Goal: Information Seeking & Learning: Learn about a topic

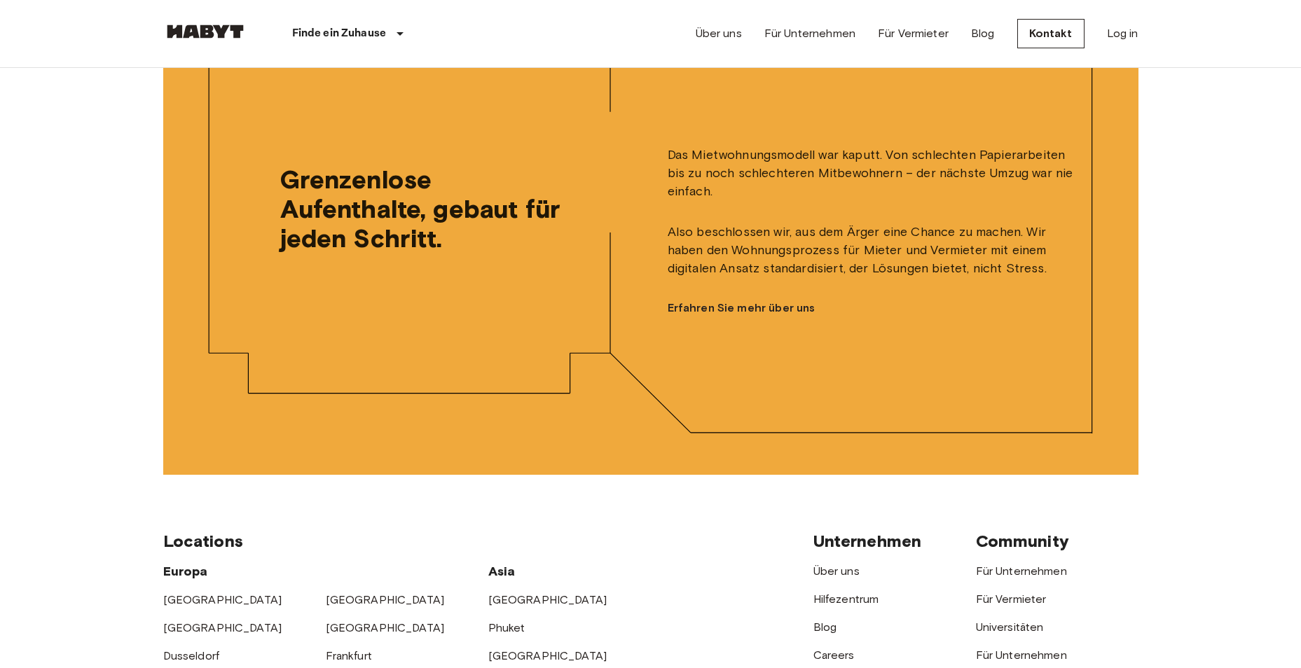
scroll to position [3752, 0]
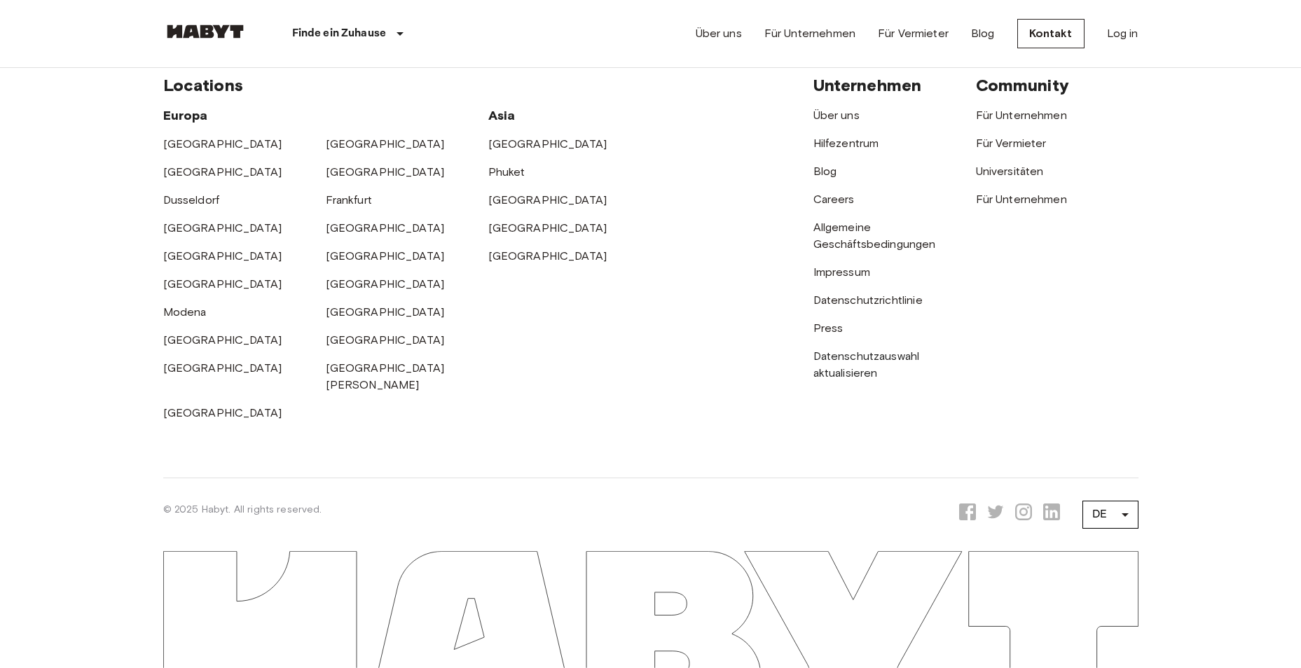
click at [838, 380] on link "Datenschutzauswahl aktualisieren" at bounding box center [866, 364] width 106 height 30
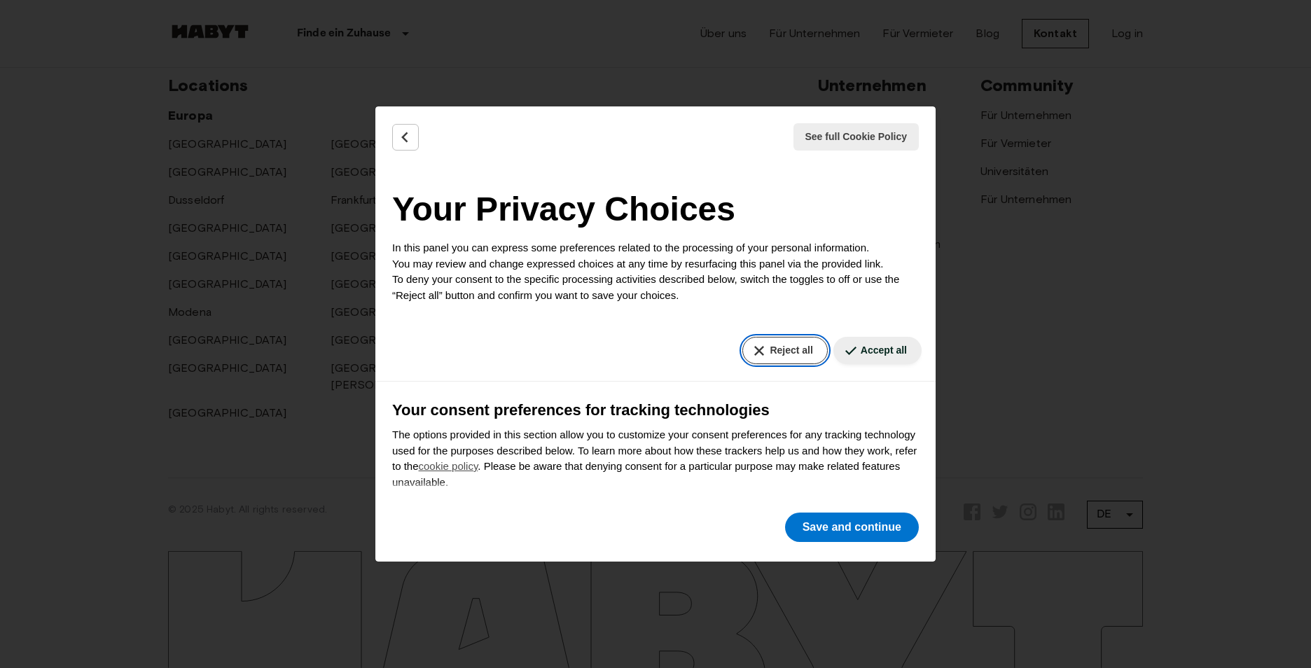
click at [773, 346] on button "Reject all" at bounding box center [784, 350] width 85 height 27
click at [835, 531] on button "Save and continue" at bounding box center [852, 527] width 134 height 29
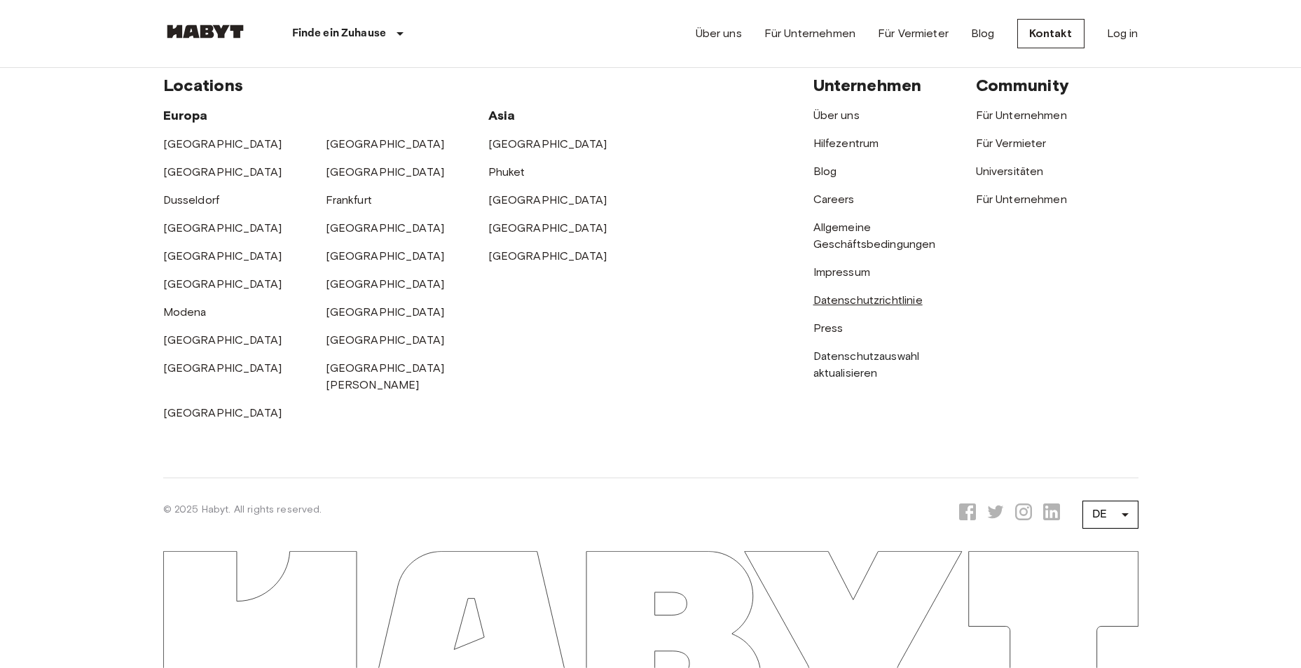
click at [836, 307] on link "Datenschutzrichtlinie" at bounding box center [867, 299] width 109 height 13
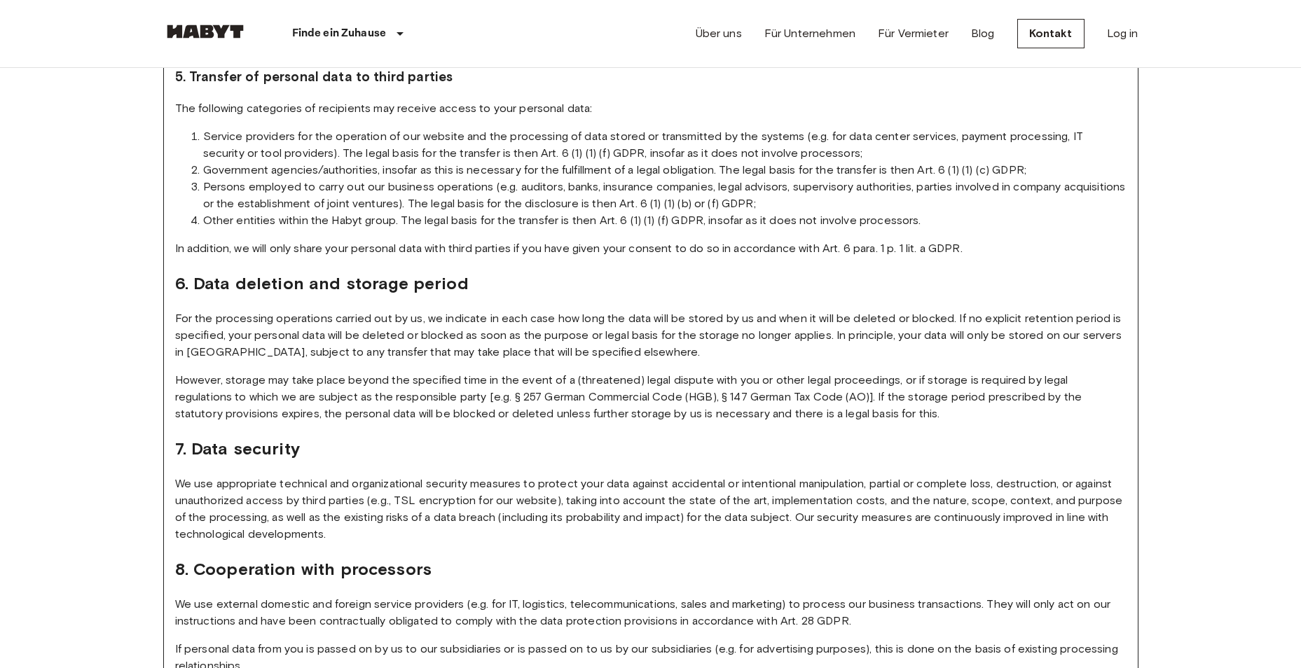
scroll to position [10856, 0]
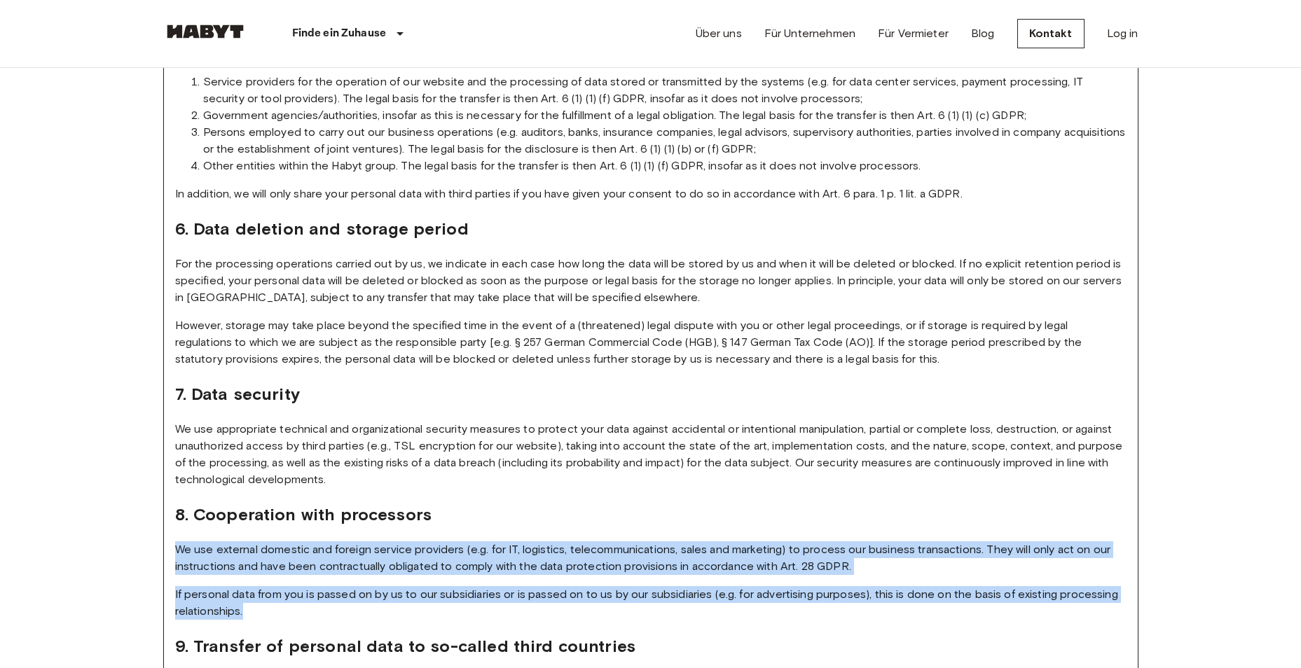
drag, startPoint x: 176, startPoint y: 501, endPoint x: 1045, endPoint y: 560, distance: 871.1
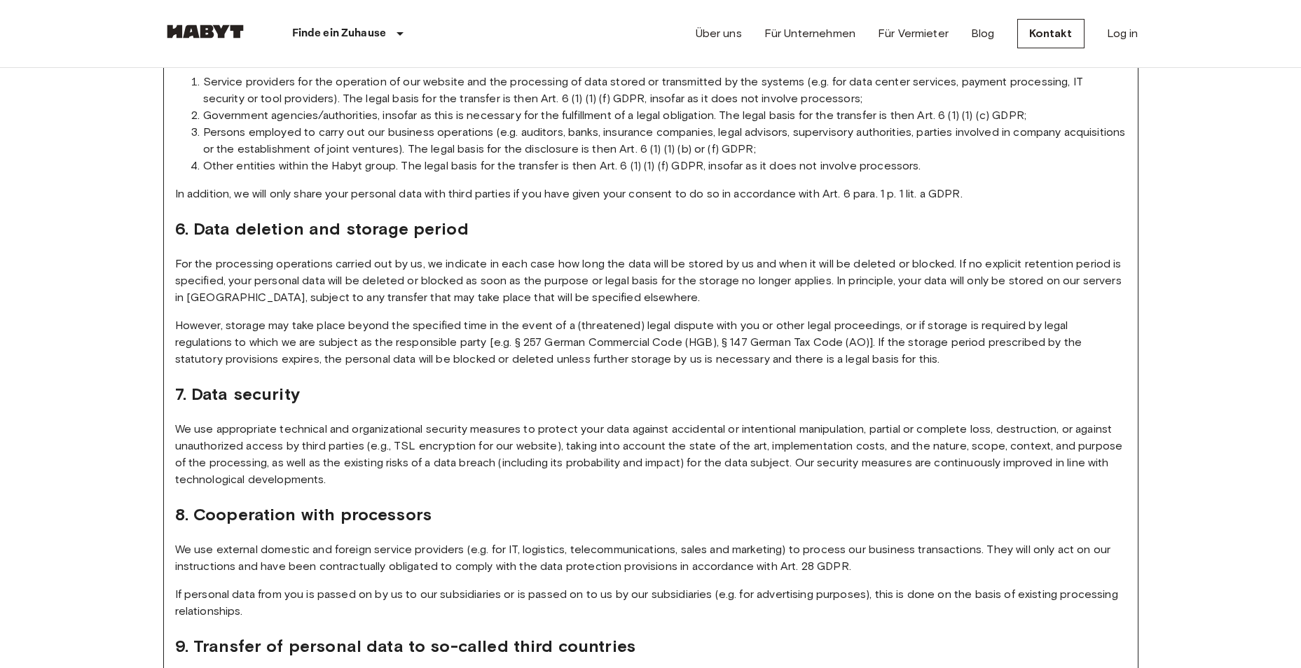
click at [748, 634] on h2 "9. Transfer of personal data to so-called third countries" at bounding box center [650, 646] width 951 height 25
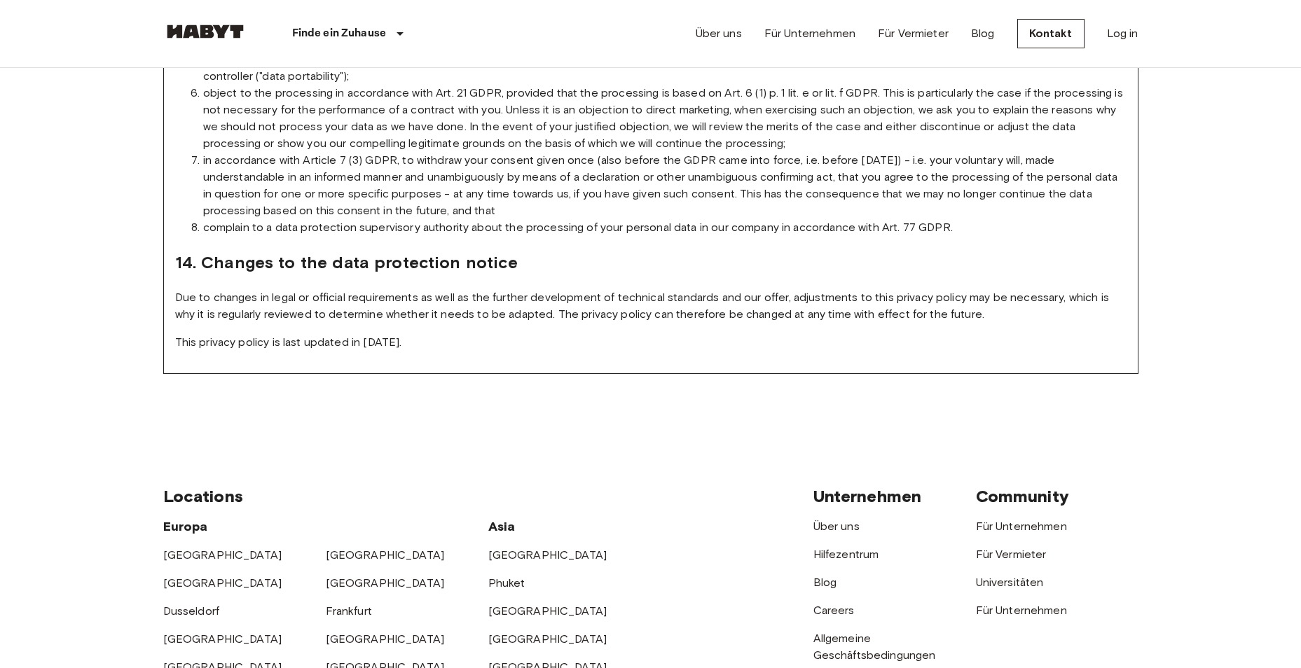
scroll to position [12373, 0]
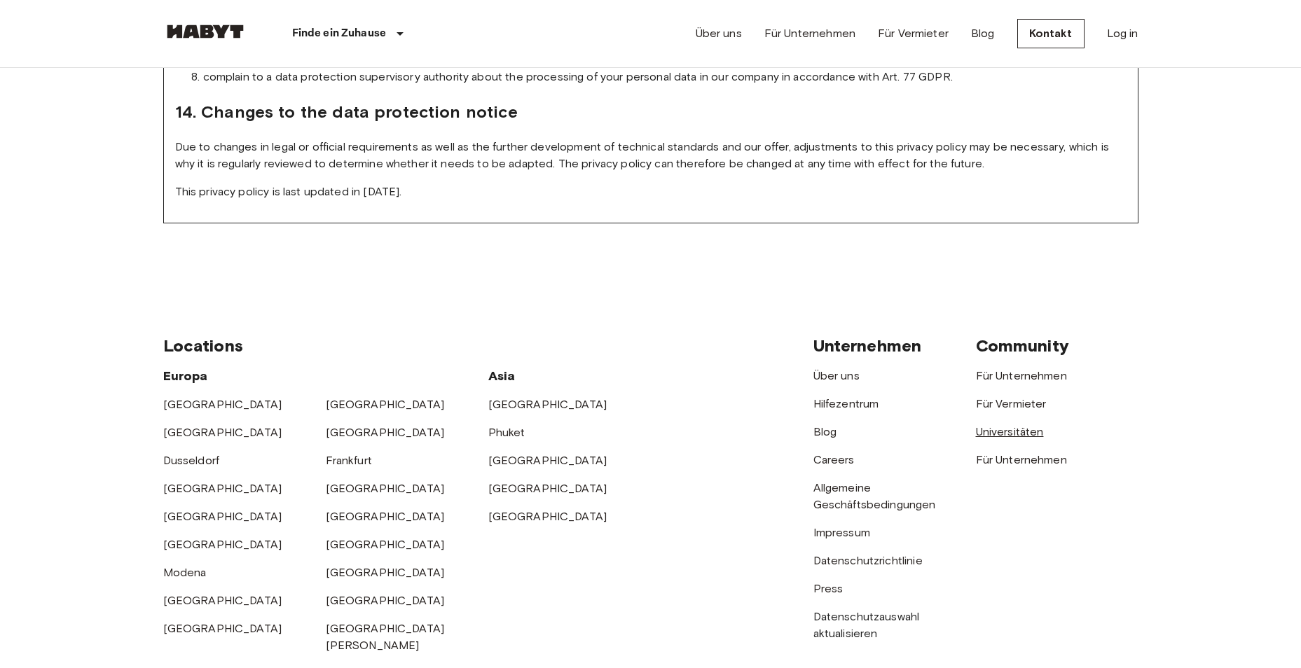
click at [1006, 425] on link "Universitäten" at bounding box center [1010, 431] width 68 height 13
click at [848, 453] on link "Careers" at bounding box center [833, 459] width 41 height 13
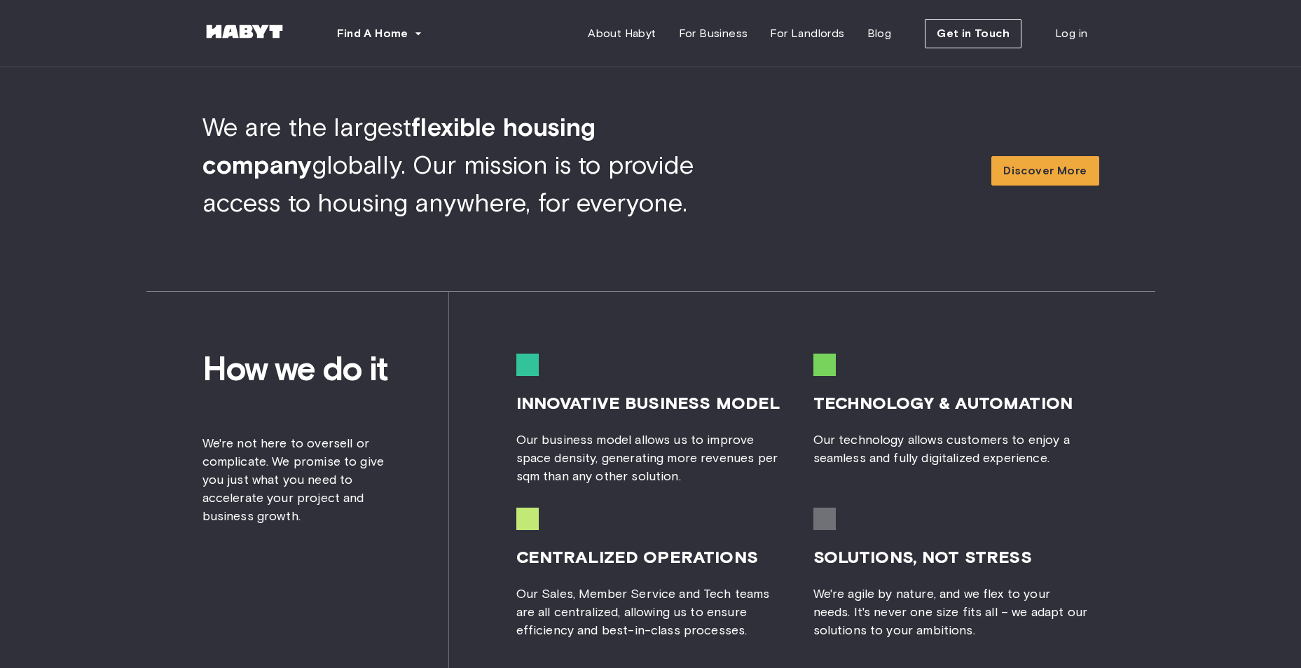
scroll to position [1401, 0]
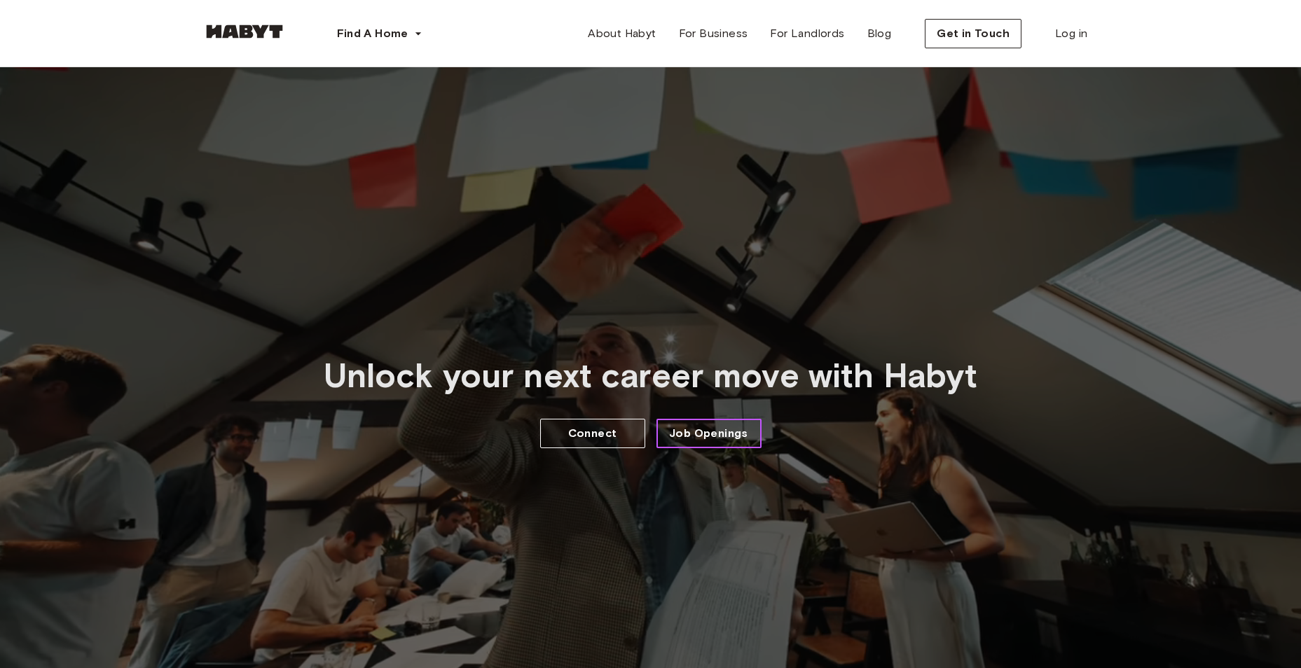
click at [701, 427] on span "Job Openings" at bounding box center [708, 433] width 79 height 17
